Goal: Task Accomplishment & Management: Use online tool/utility

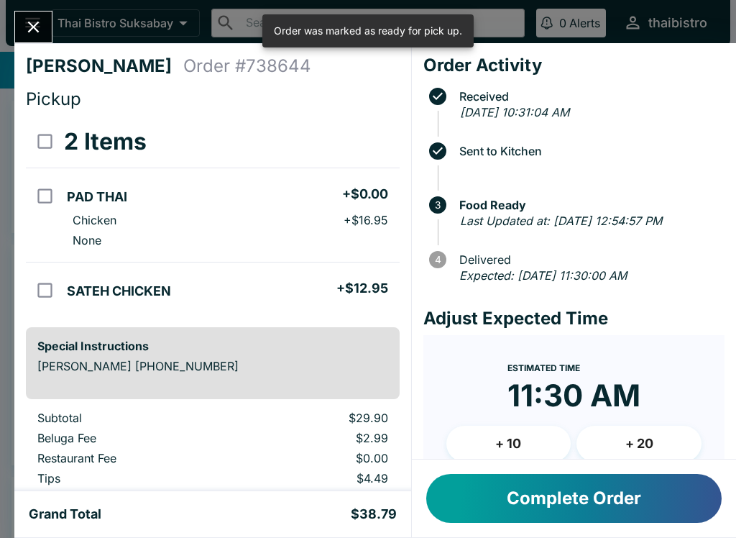
click at [575, 494] on button "Complete Order" at bounding box center [573, 498] width 295 height 49
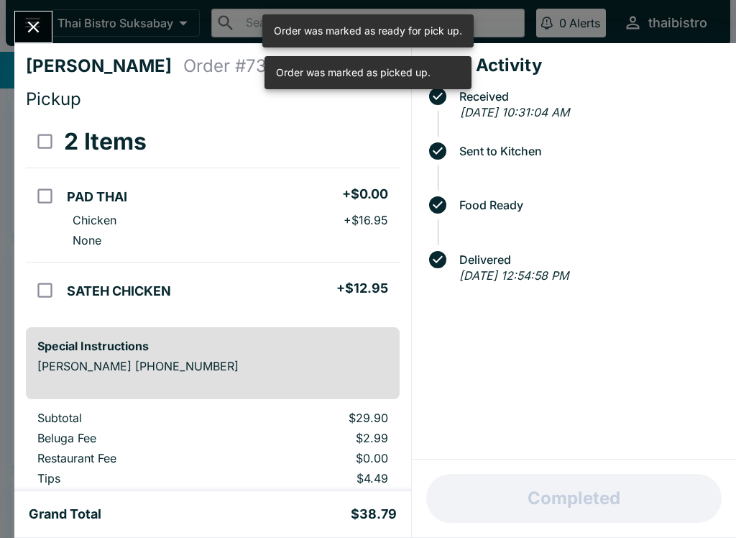
click at [34, 11] on button "Close" at bounding box center [33, 26] width 37 height 31
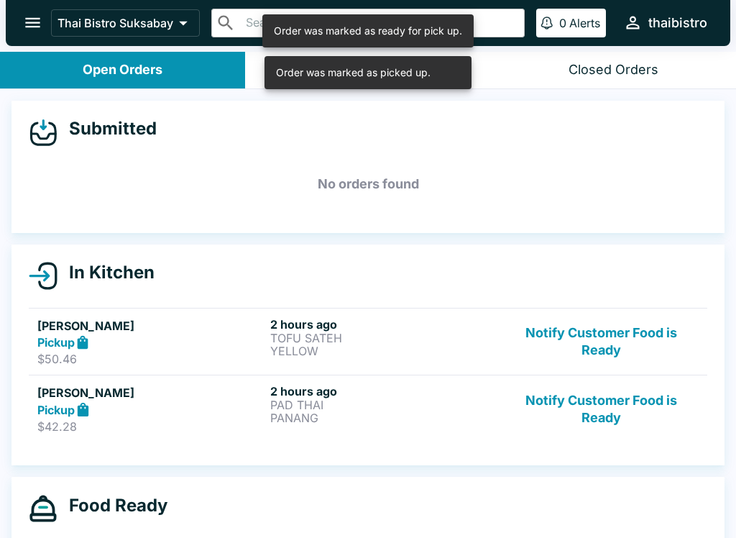
click at [602, 341] on button "Notify Customer Food is Ready" at bounding box center [601, 342] width 195 height 50
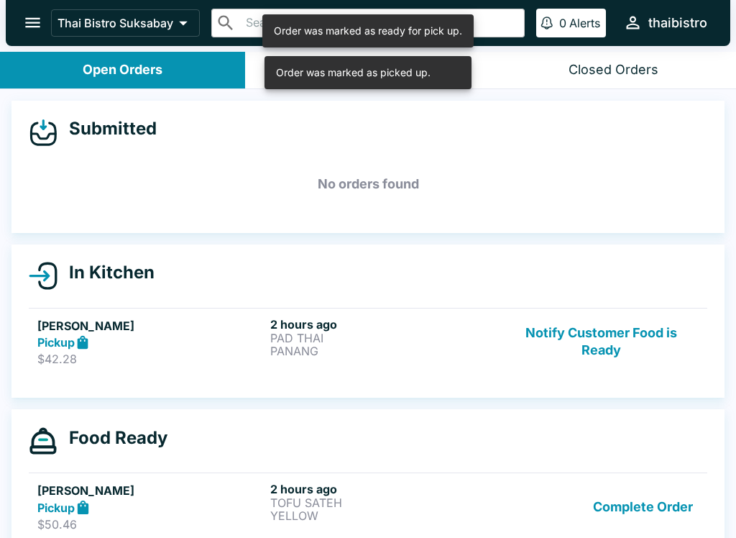
click at [604, 334] on button "Notify Customer Food is Ready" at bounding box center [601, 342] width 195 height 50
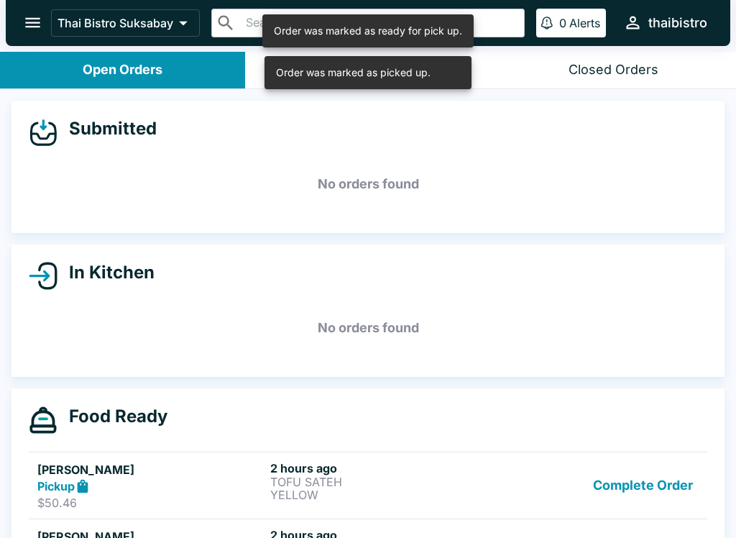
click at [637, 479] on button "Complete Order" at bounding box center [642, 486] width 111 height 50
click at [639, 482] on button "Complete Order" at bounding box center [642, 486] width 111 height 50
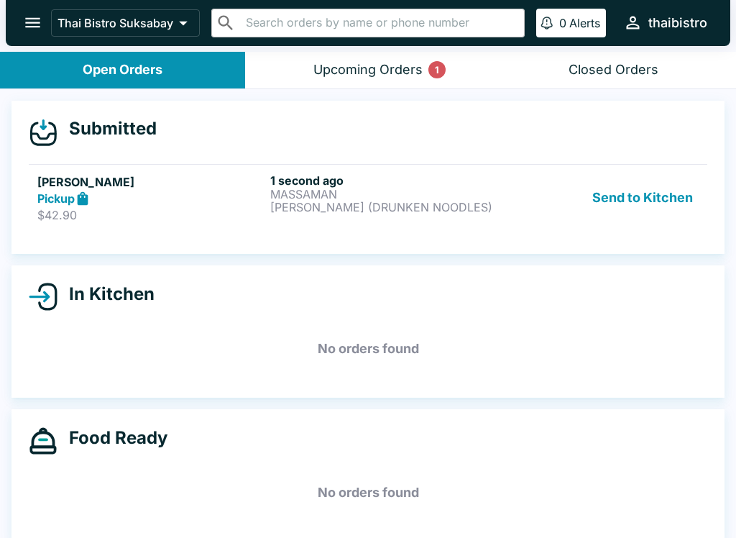
click at [297, 184] on h6 "1 second ago" at bounding box center [383, 180] width 227 height 14
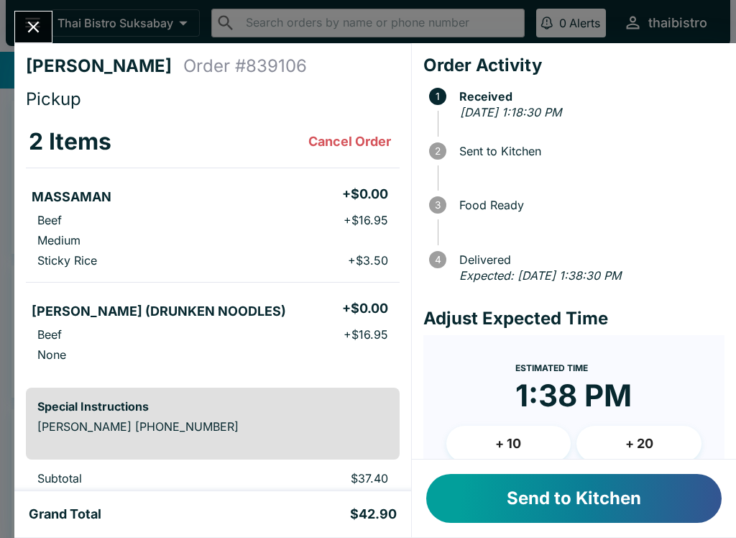
click at [543, 510] on button "Send to Kitchen" at bounding box center [573, 498] width 295 height 49
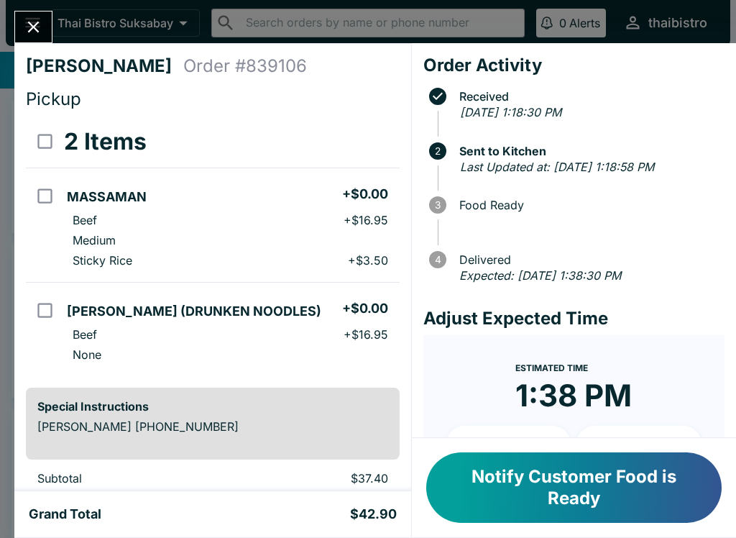
click at [558, 489] on button "Notify Customer Food is Ready" at bounding box center [573, 487] width 295 height 70
